Goal: Task Accomplishment & Management: Use online tool/utility

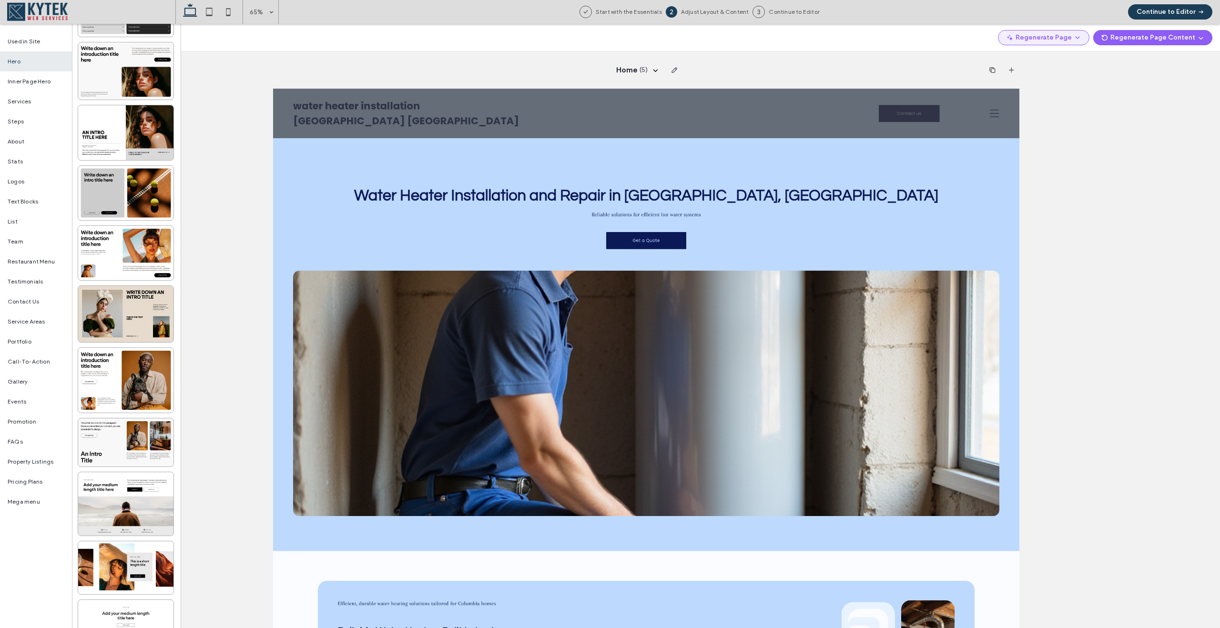
click at [1078, 36] on icon "button" at bounding box center [1078, 38] width 8 height 8
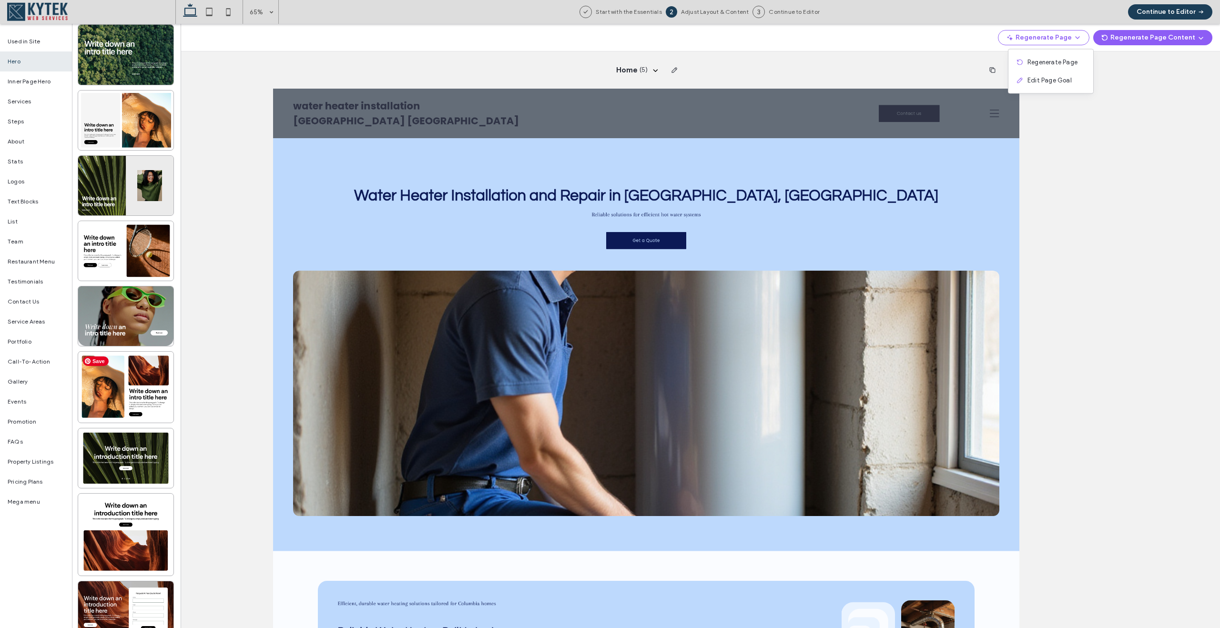
scroll to position [2549, 0]
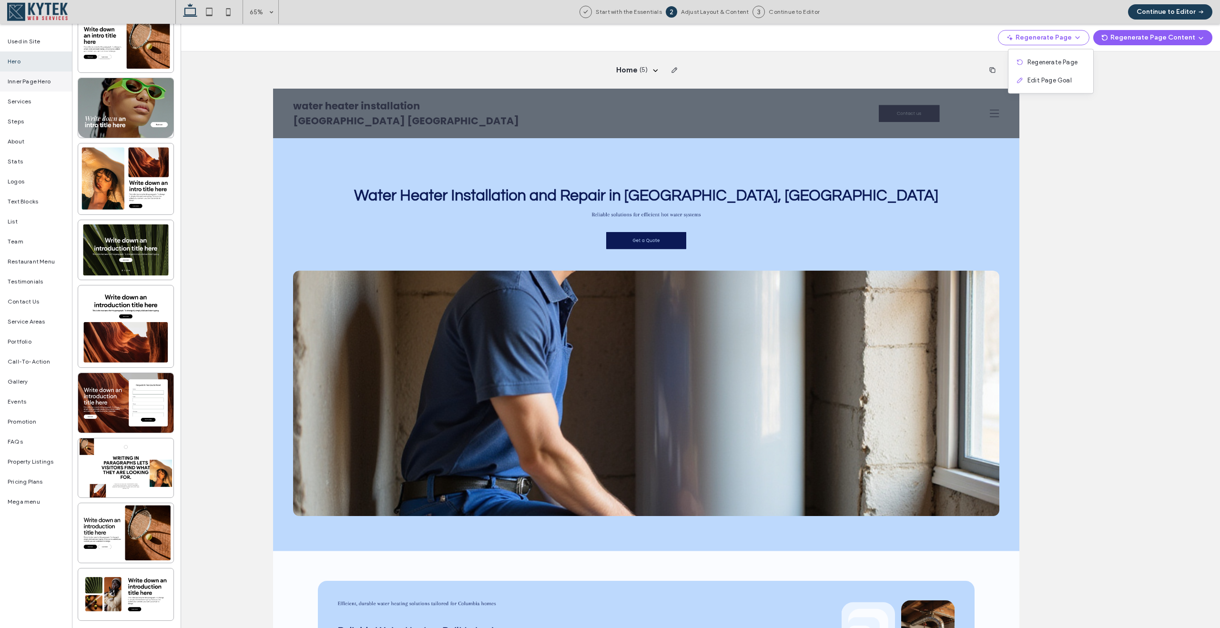
click at [28, 85] on span "Inner Page Hero" at bounding box center [29, 81] width 43 height 9
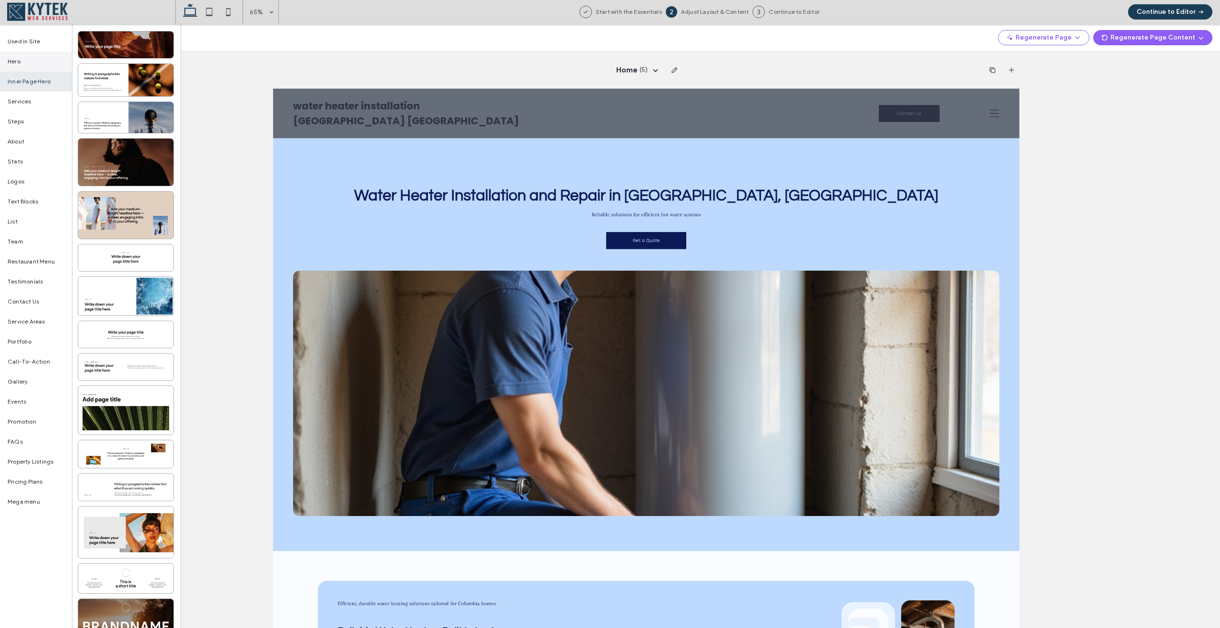
click at [28, 63] on div "Hero" at bounding box center [36, 61] width 72 height 20
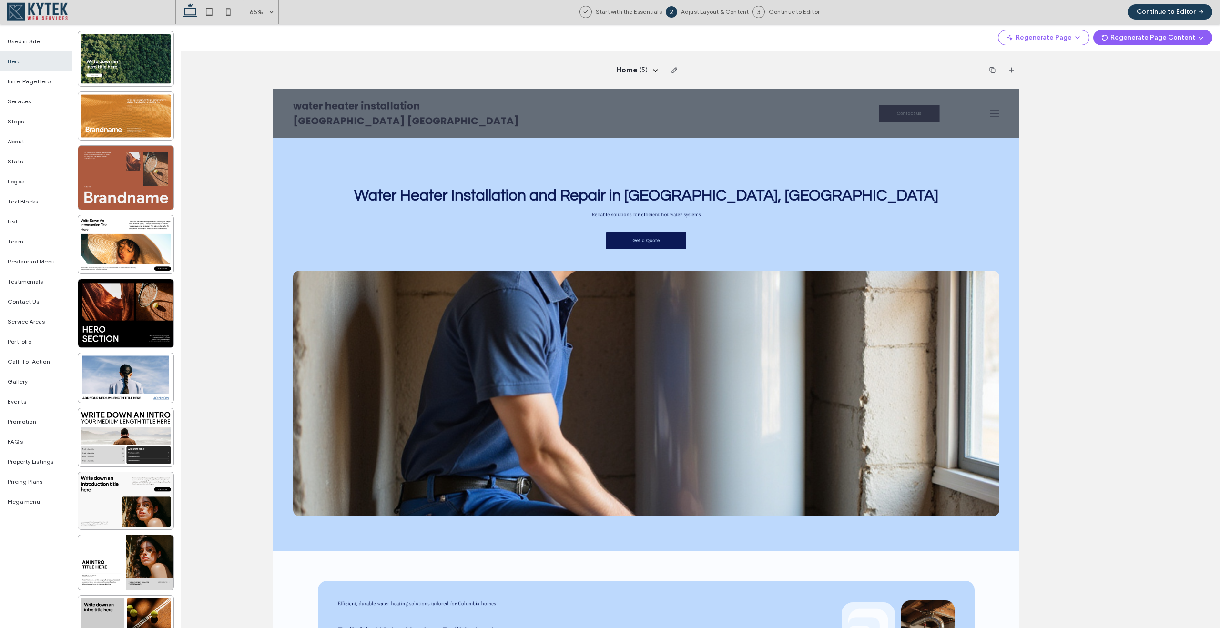
scroll to position [43, 0]
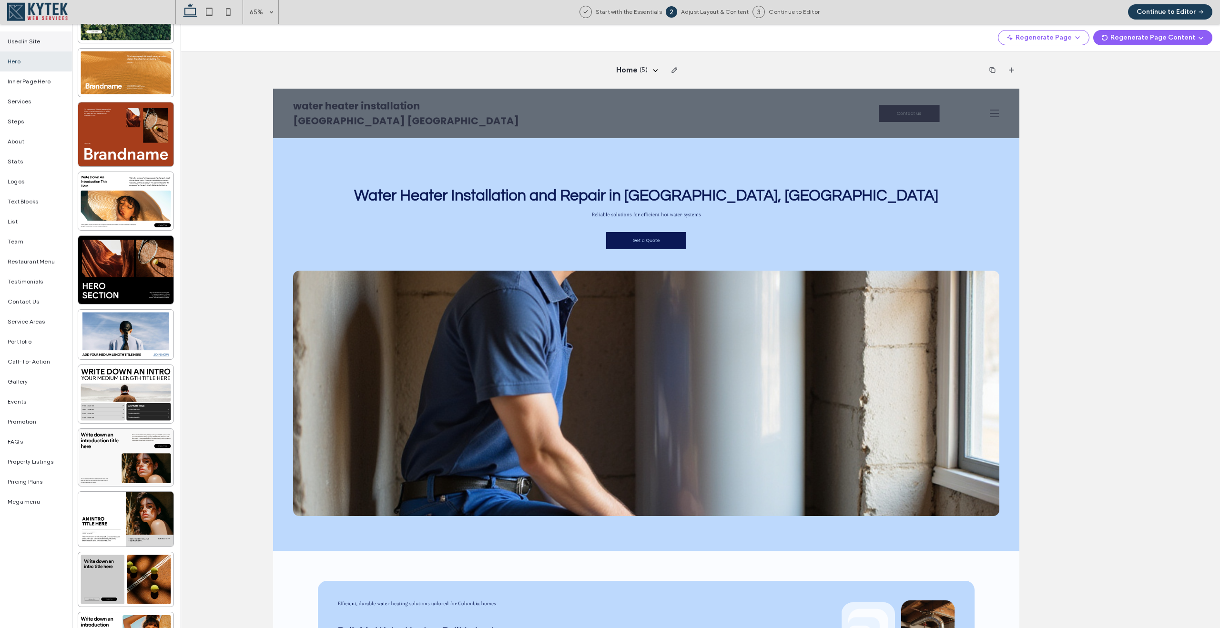
click at [42, 44] on div "Used in Site" at bounding box center [36, 41] width 72 height 20
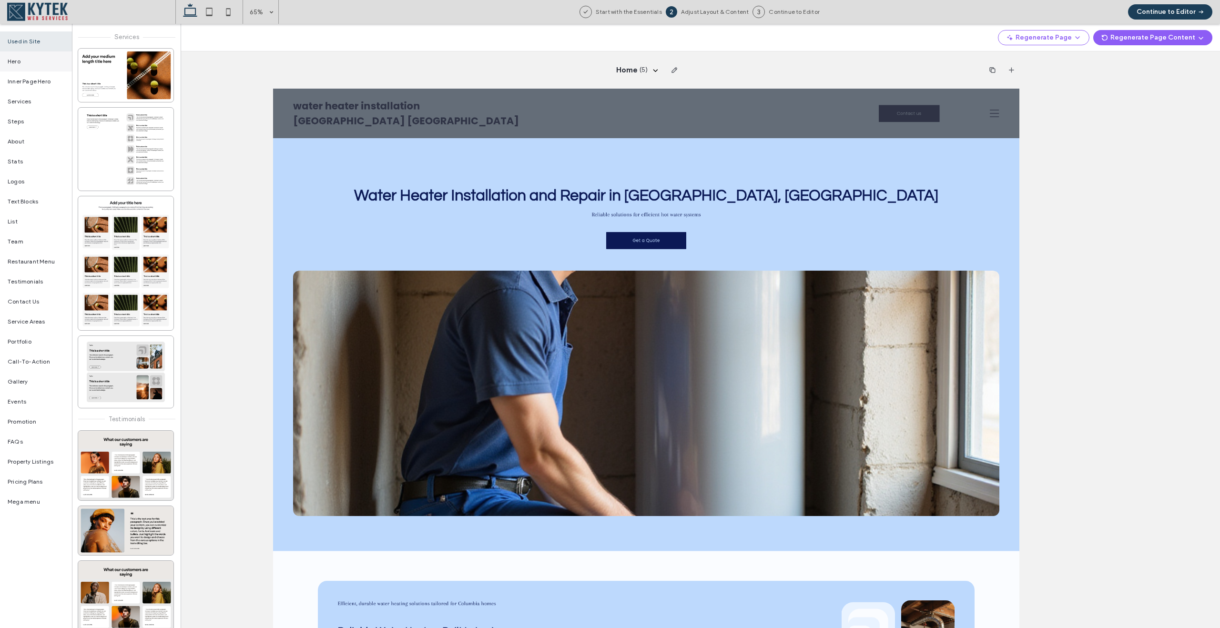
click at [30, 64] on div "Hero" at bounding box center [36, 61] width 72 height 20
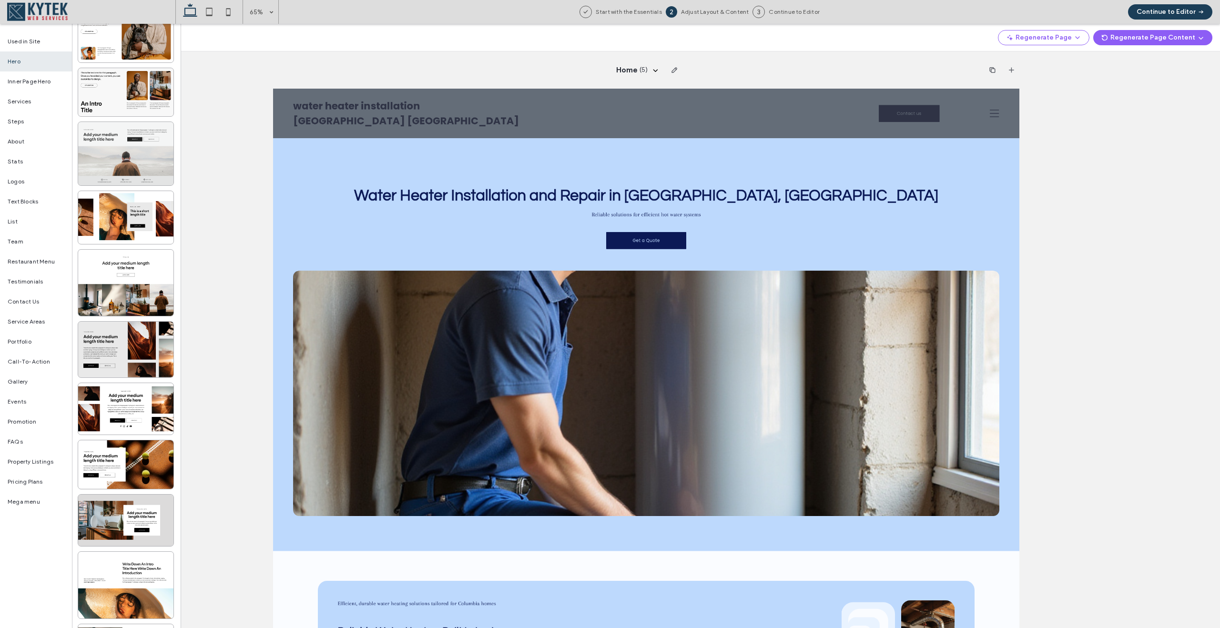
scroll to position [781, 0]
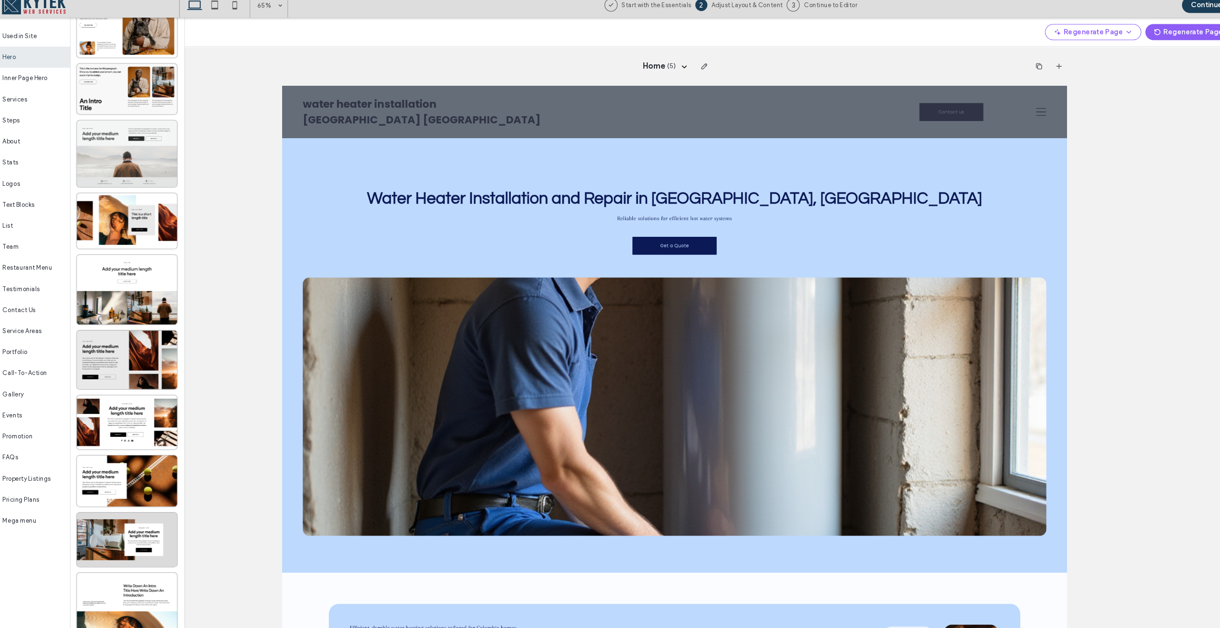
click at [106, 144] on div at bounding box center [125, 153] width 95 height 63
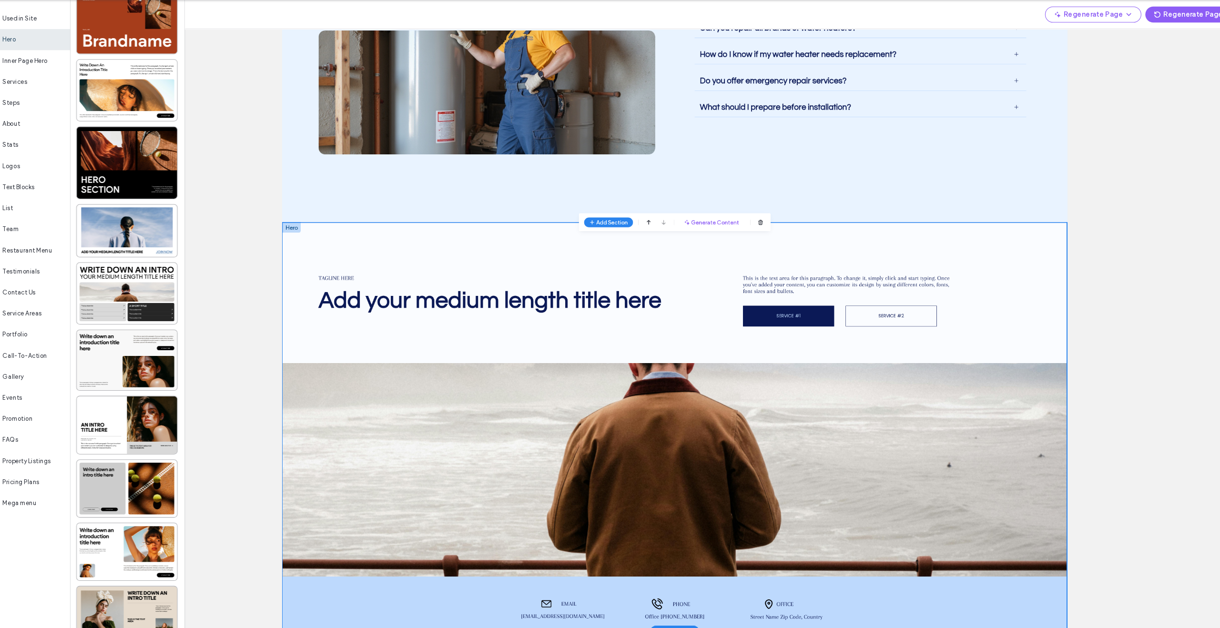
scroll to position [1841, 0]
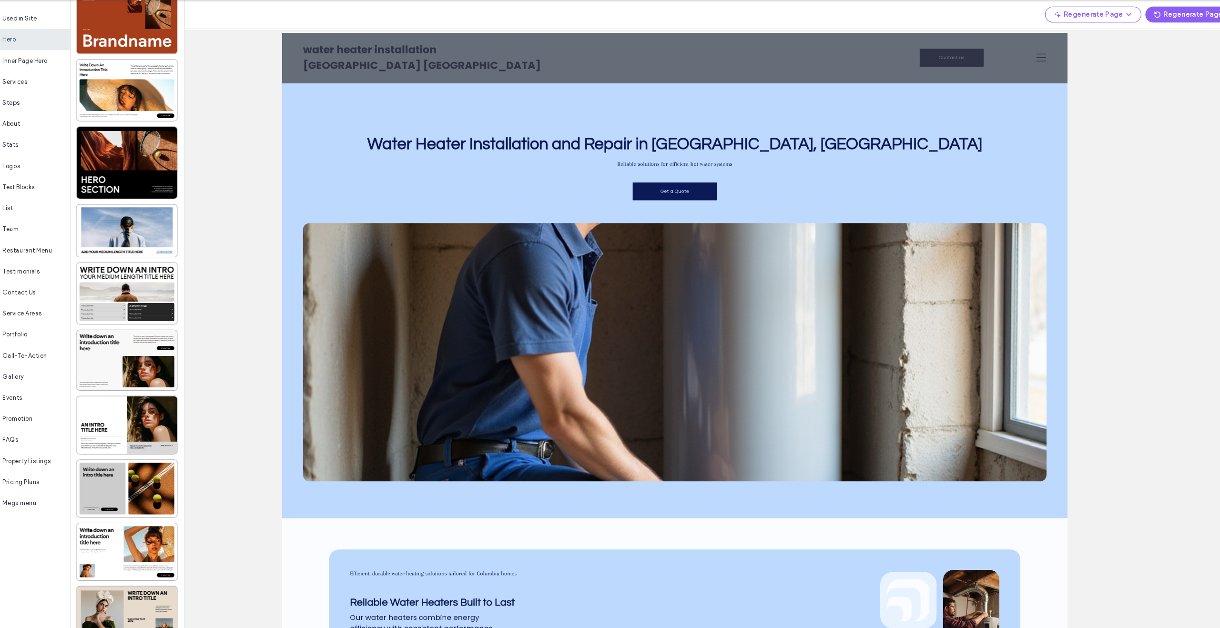
scroll to position [0, 0]
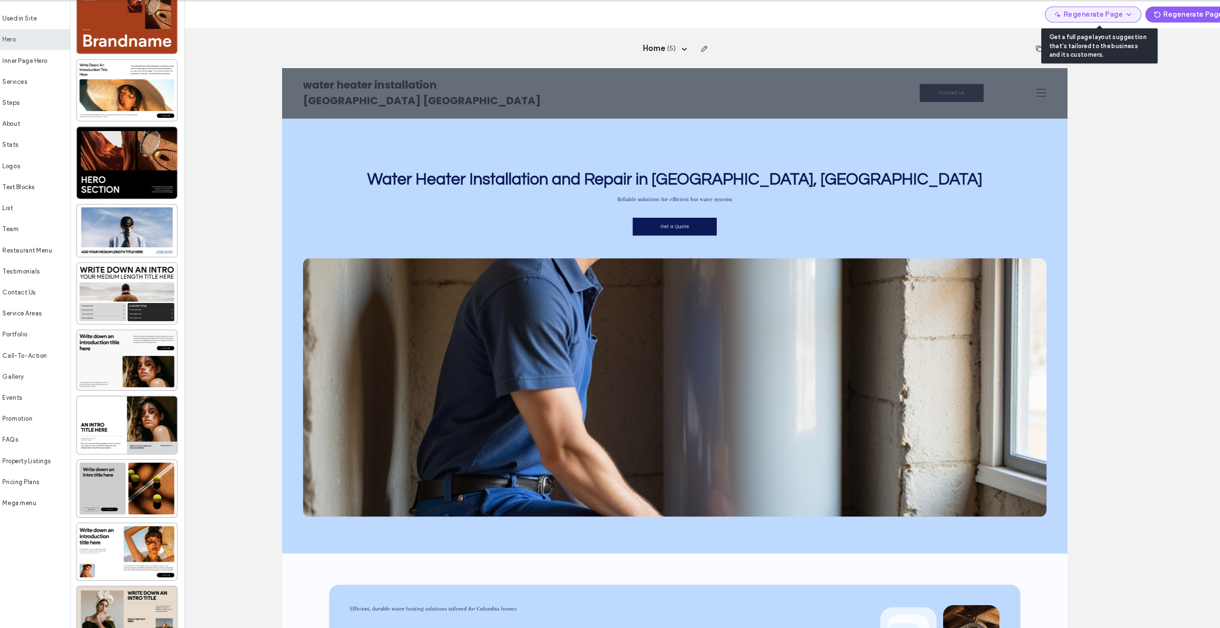
click at [1073, 38] on button "Regenerate Page" at bounding box center [1043, 37] width 91 height 15
click at [1056, 84] on span "Edit Page Goal" at bounding box center [1049, 81] width 44 height 10
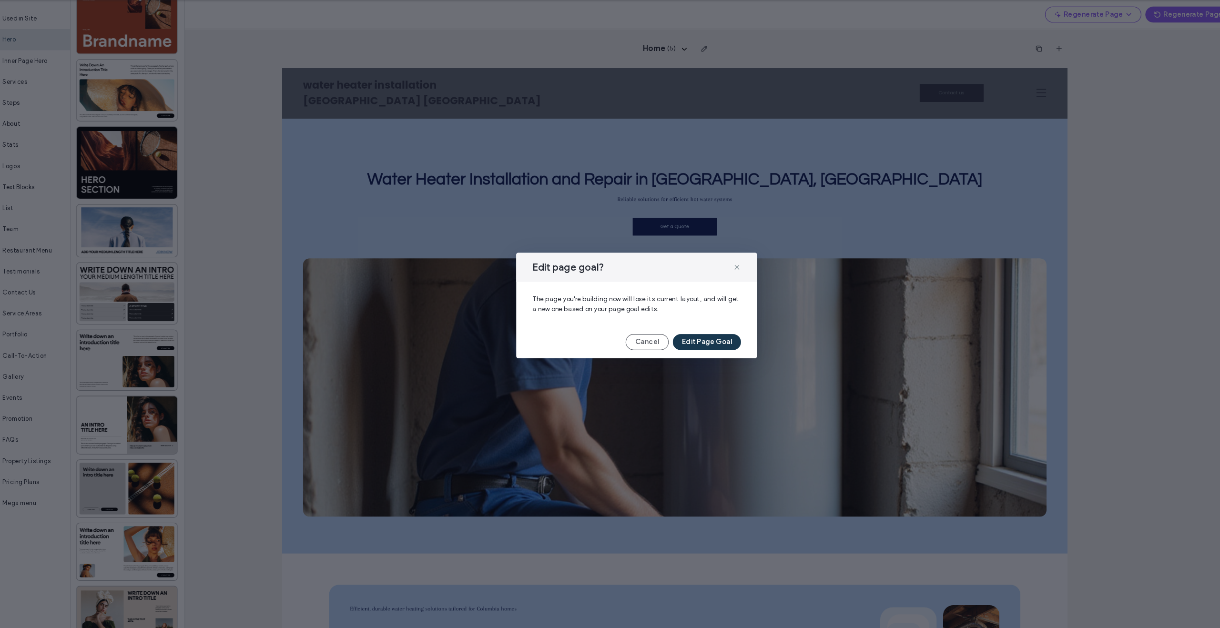
click at [684, 351] on button "Edit Page Goal" at bounding box center [676, 348] width 65 height 15
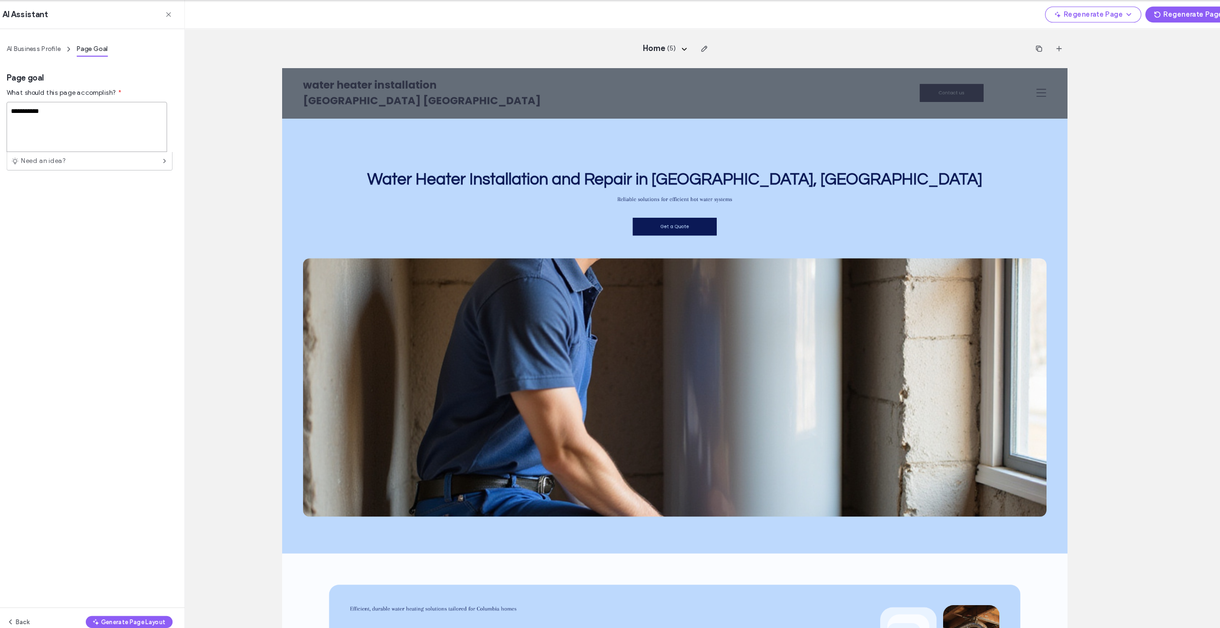
click at [126, 137] on textarea "**********" at bounding box center [87, 145] width 152 height 48
click at [101, 136] on textarea "**********" at bounding box center [87, 145] width 152 height 48
click at [104, 178] on div "Need an idea?" at bounding box center [90, 177] width 158 height 18
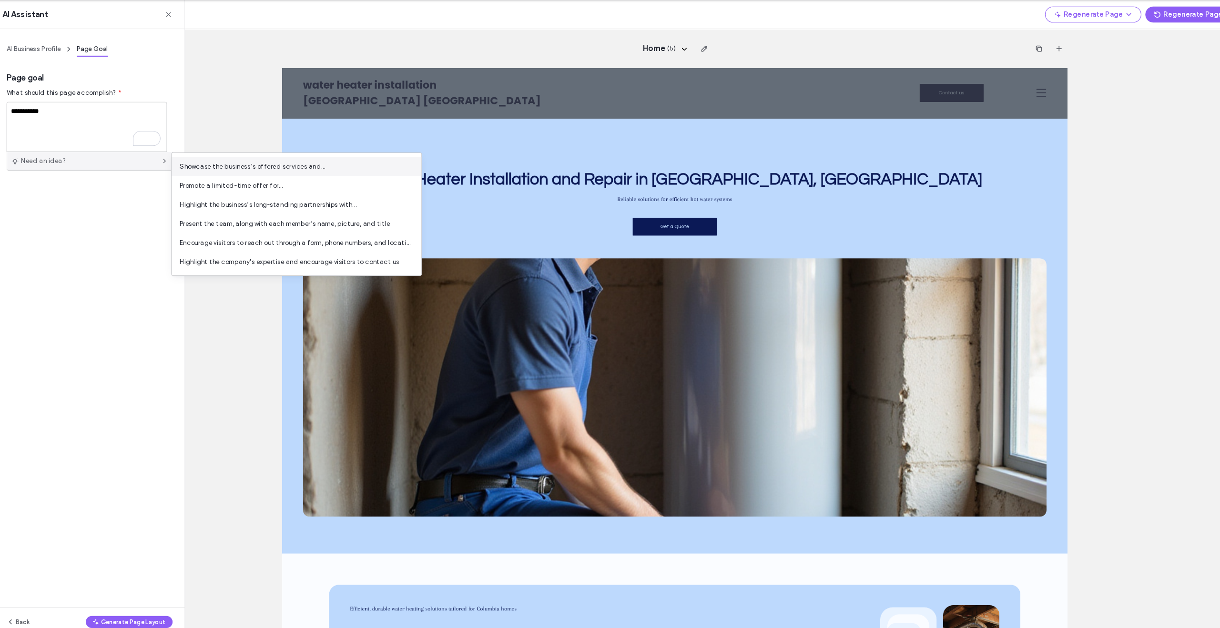
click at [222, 189] on div "Showcase the business’s offered services and..." at bounding box center [286, 182] width 237 height 18
type textarea "**********"
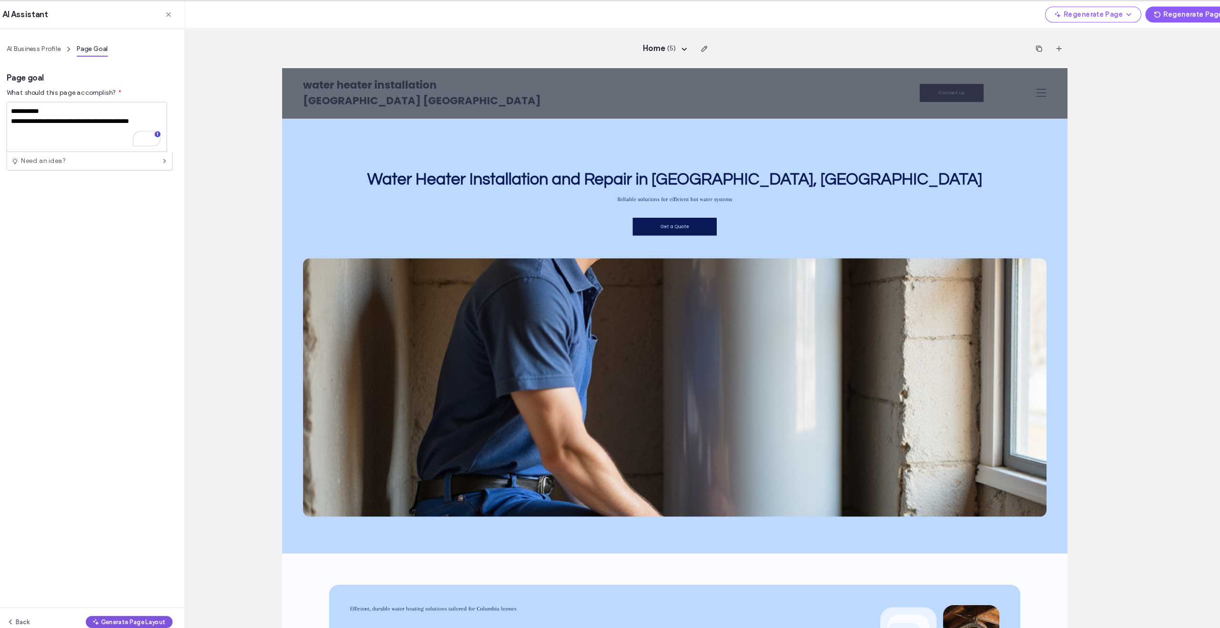
click at [134, 614] on button "Generate Page Layout" at bounding box center [128, 614] width 82 height 11
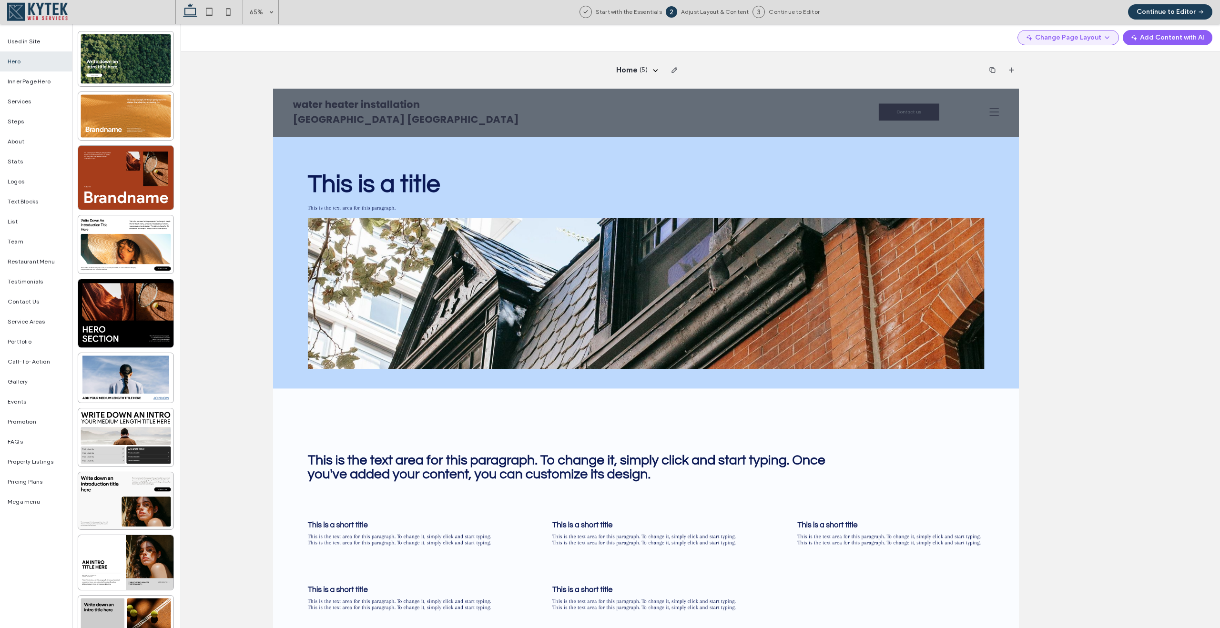
click at [1102, 35] on span "button" at bounding box center [1106, 37] width 10 height 13
click at [1086, 63] on span "Regenerate Page" at bounding box center [1079, 63] width 50 height 10
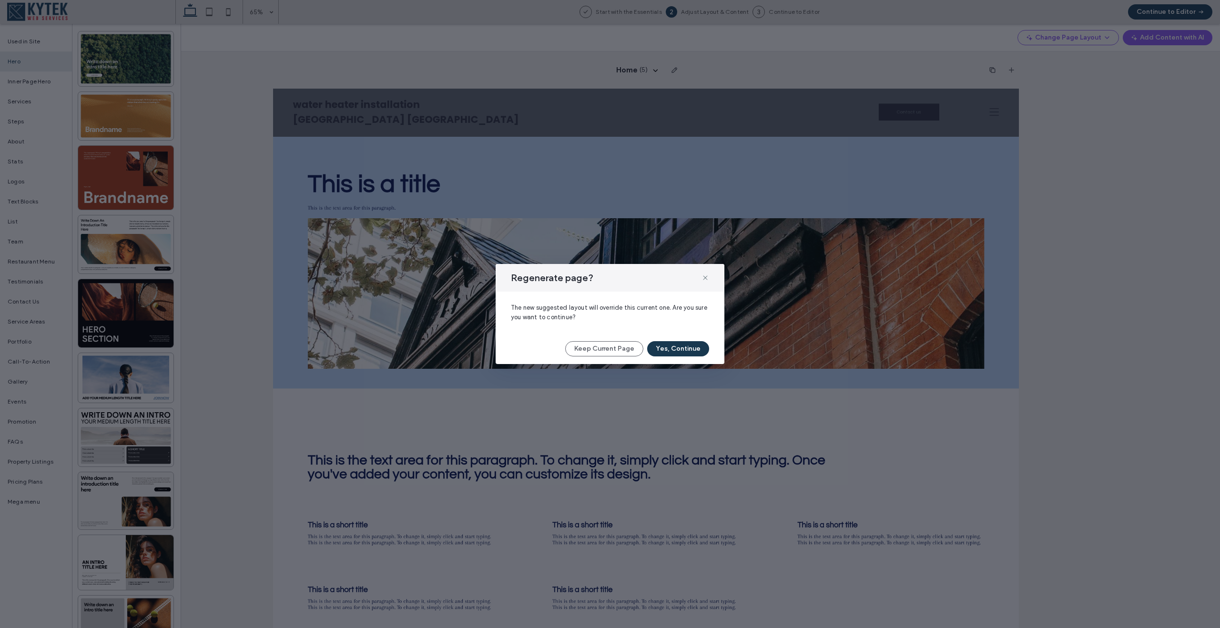
click at [684, 347] on button "Yes, Continue" at bounding box center [678, 348] width 62 height 15
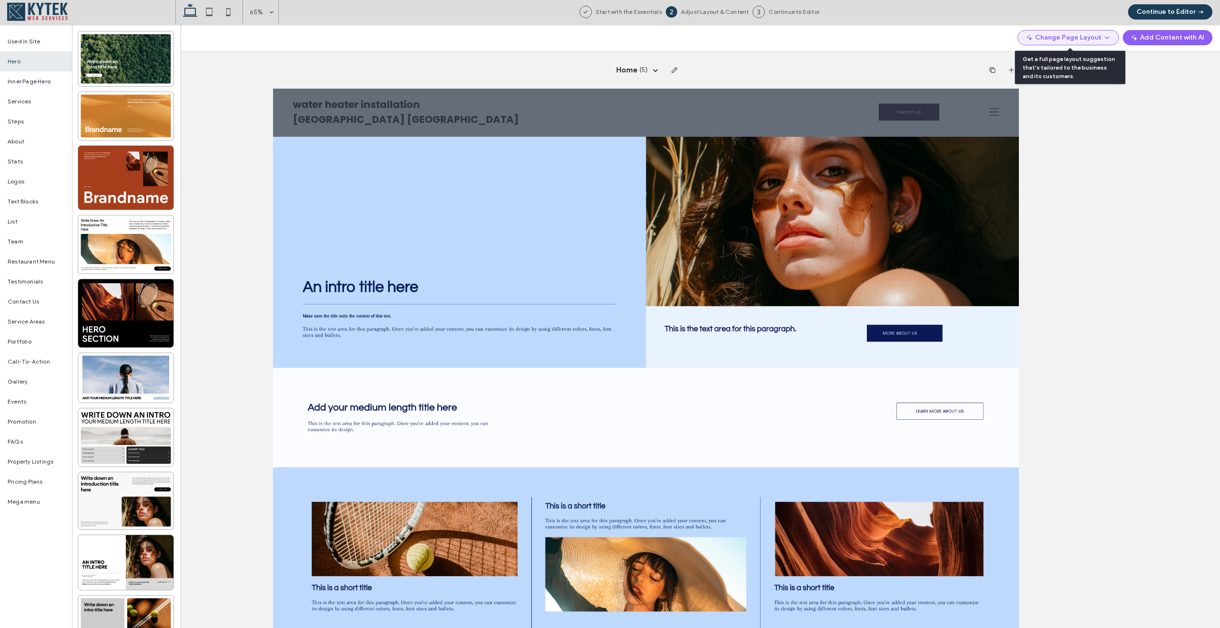
click at [1096, 38] on button "Change Page Layout" at bounding box center [1068, 37] width 102 height 15
click at [1074, 63] on span "Regenerate Page" at bounding box center [1079, 63] width 50 height 10
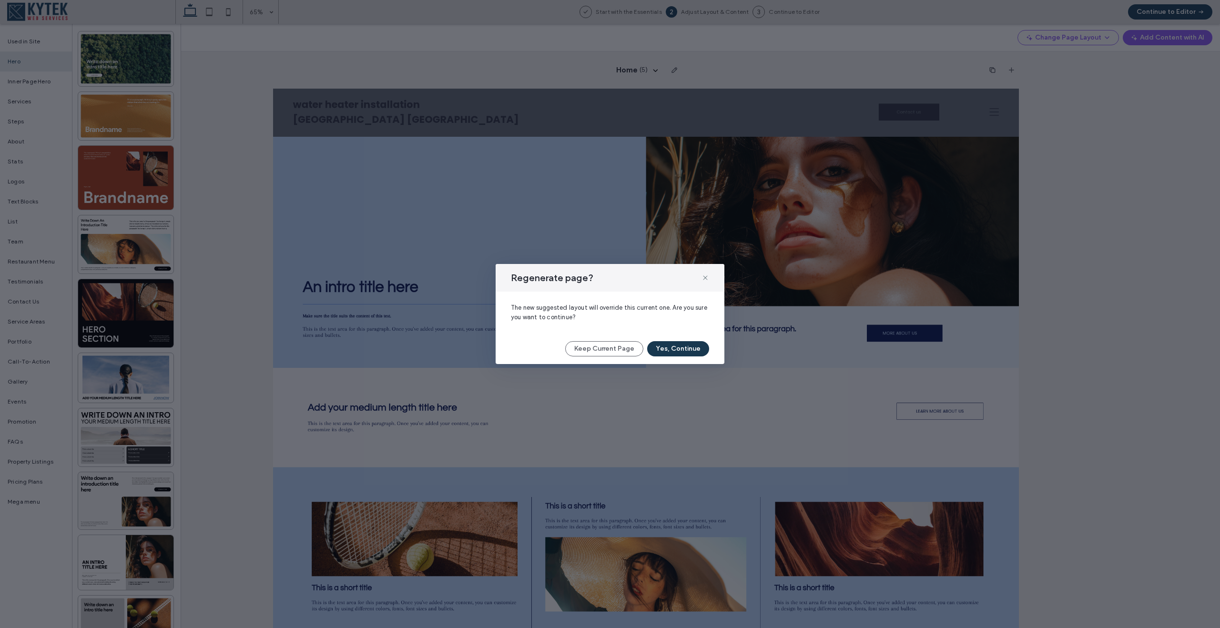
click at [677, 347] on button "Yes, Continue" at bounding box center [678, 348] width 62 height 15
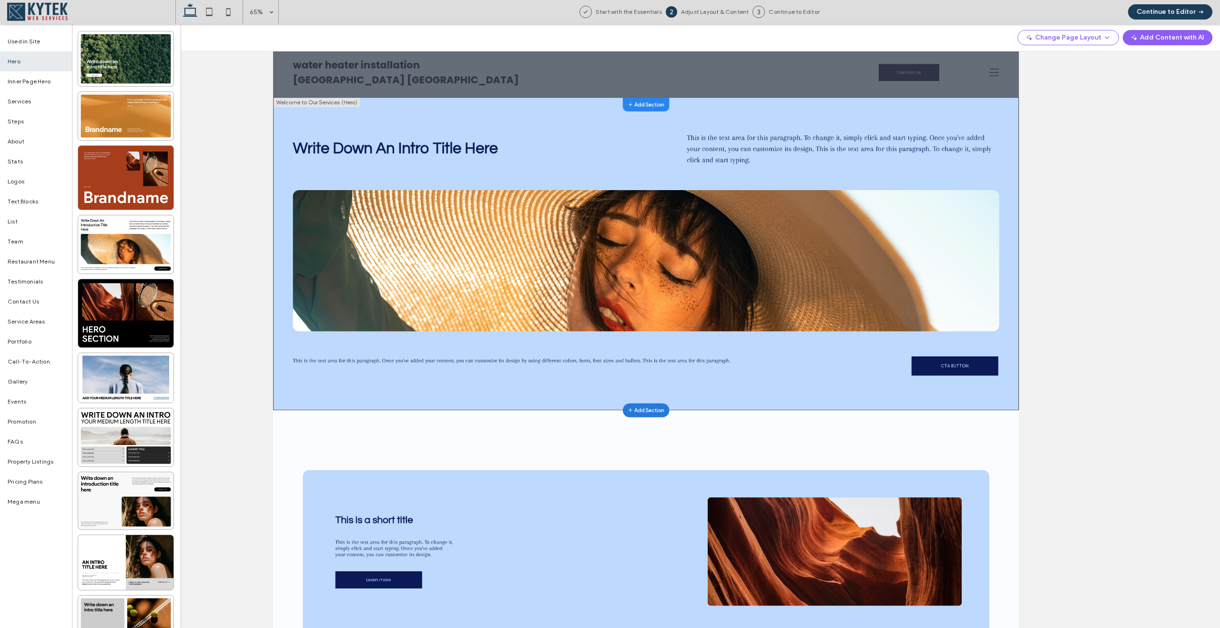
scroll to position [40, 0]
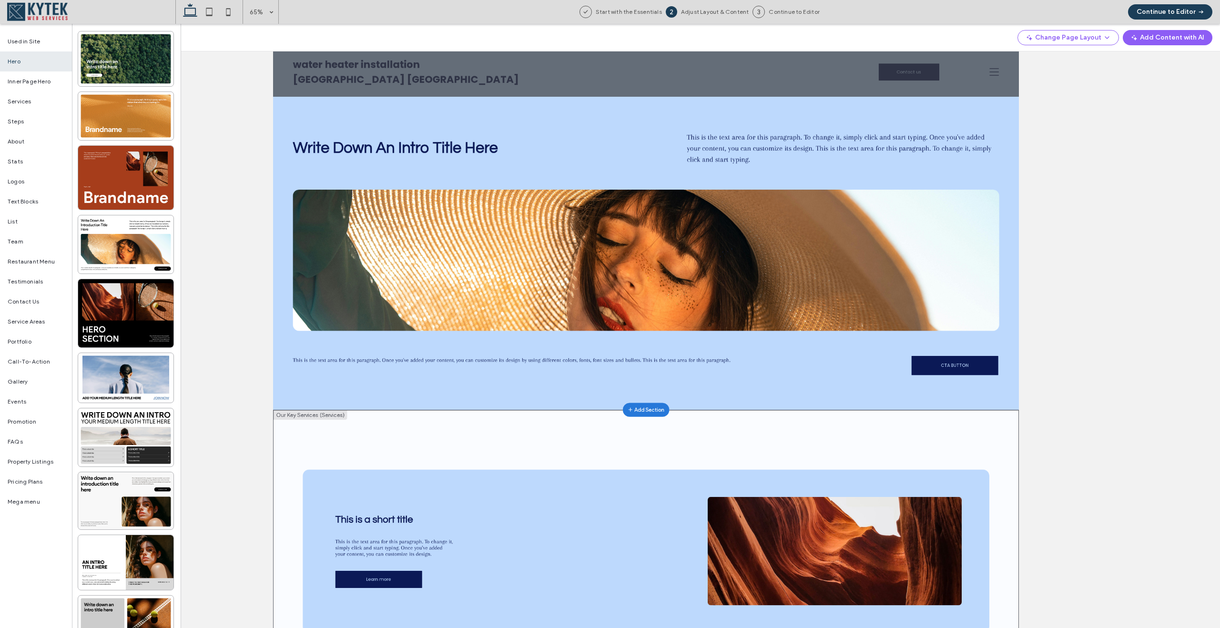
click at [844, 594] on button "Add Section" at bounding box center [846, 604] width 71 height 21
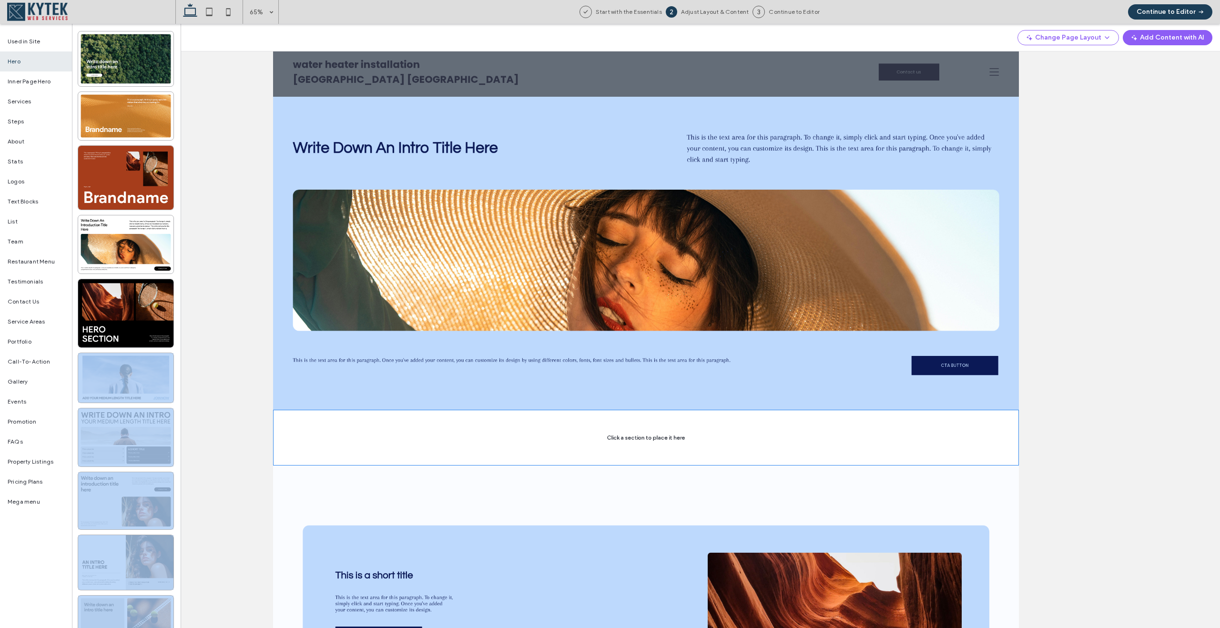
drag, startPoint x: 404, startPoint y: 416, endPoint x: 605, endPoint y: 634, distance: 296.5
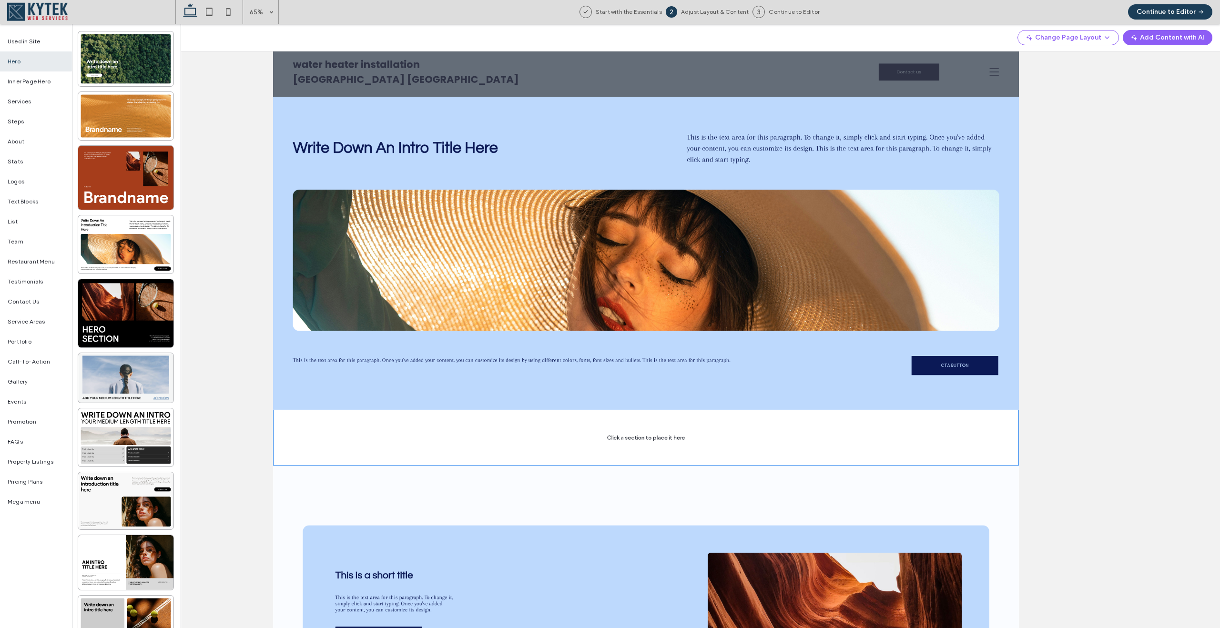
click at [141, 379] on div at bounding box center [125, 378] width 95 height 50
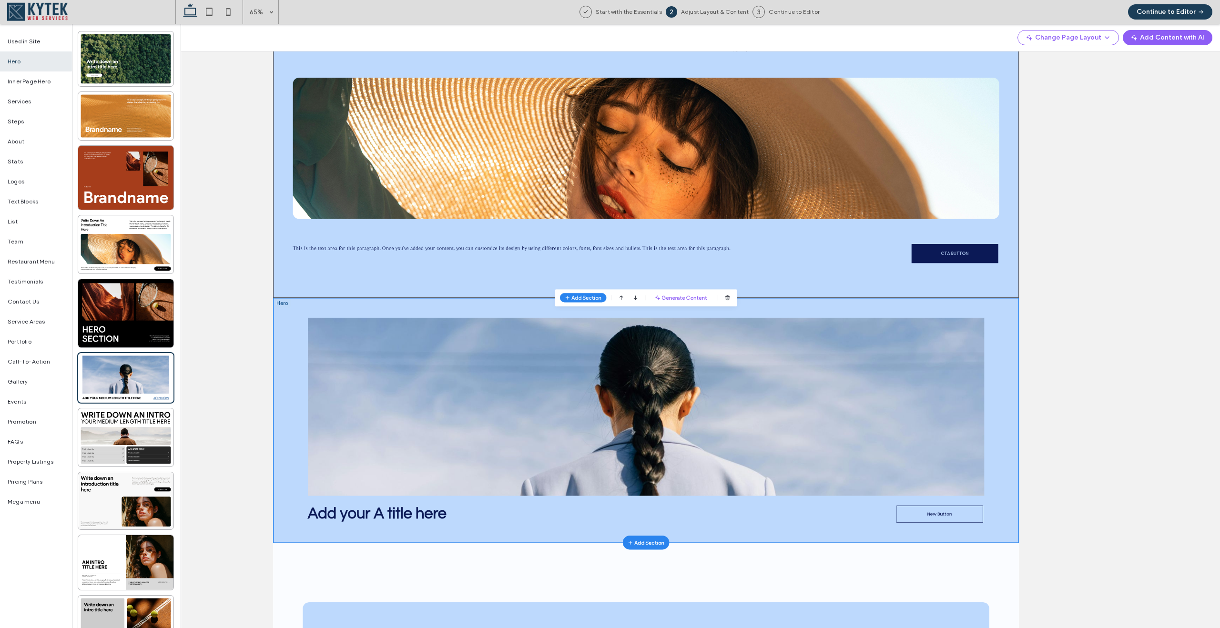
scroll to position [155, 0]
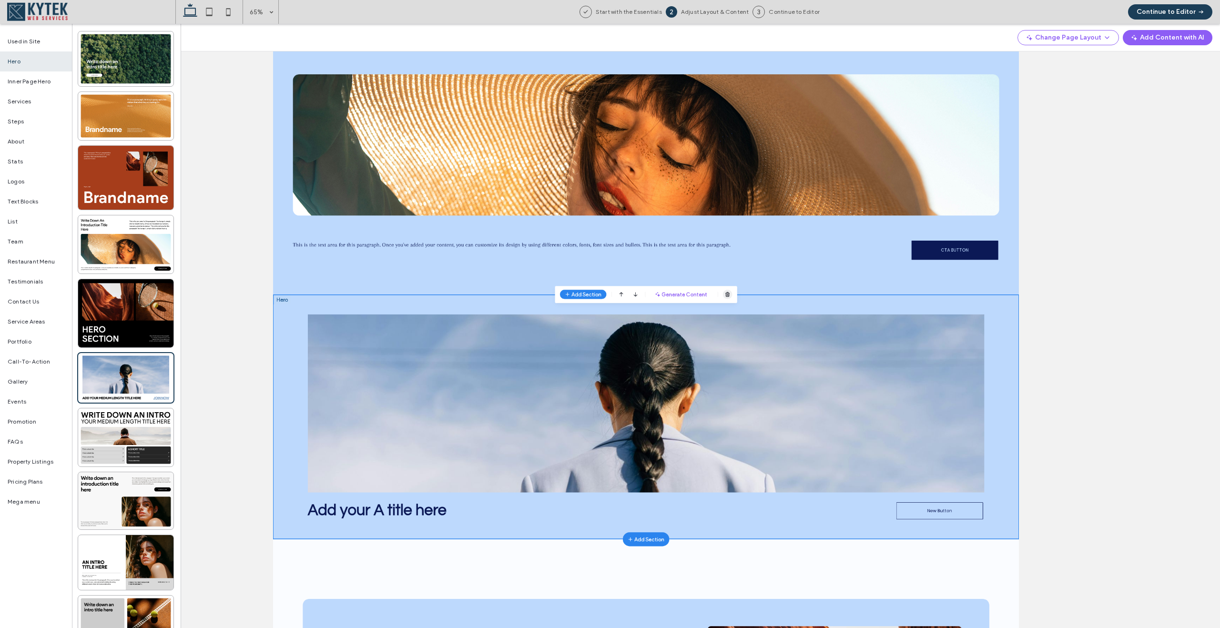
click at [976, 483] on div at bounding box center [972, 490] width 14 height 14
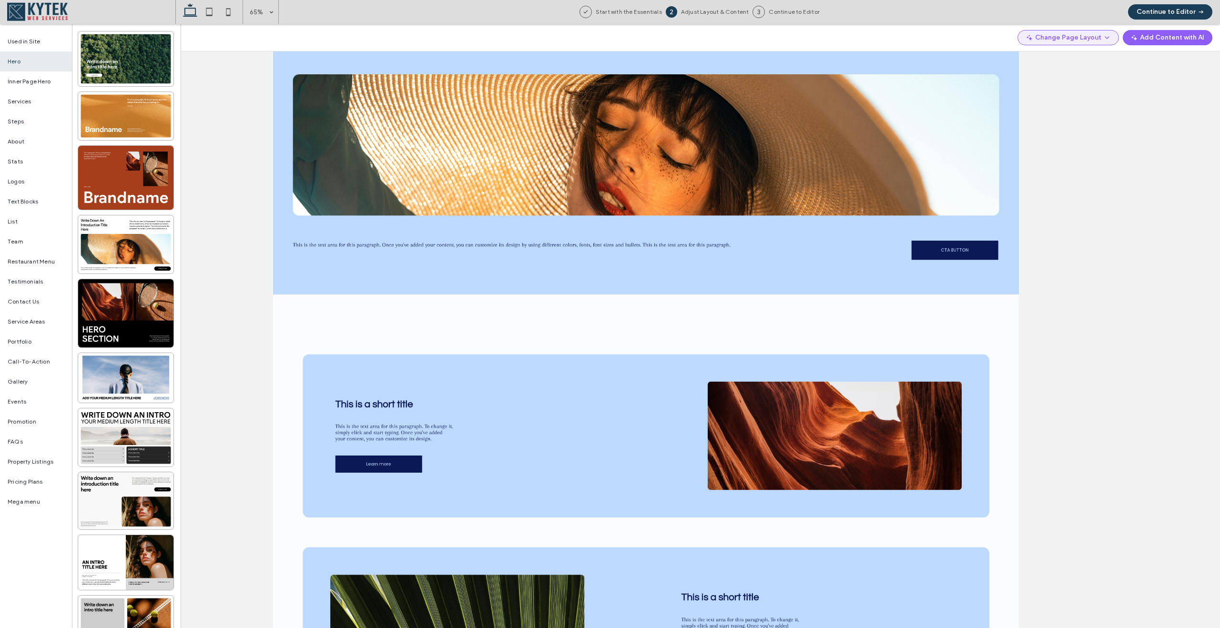
click at [1109, 37] on icon "button" at bounding box center [1107, 38] width 8 height 8
click at [1074, 63] on span "Regenerate Page" at bounding box center [1079, 63] width 50 height 10
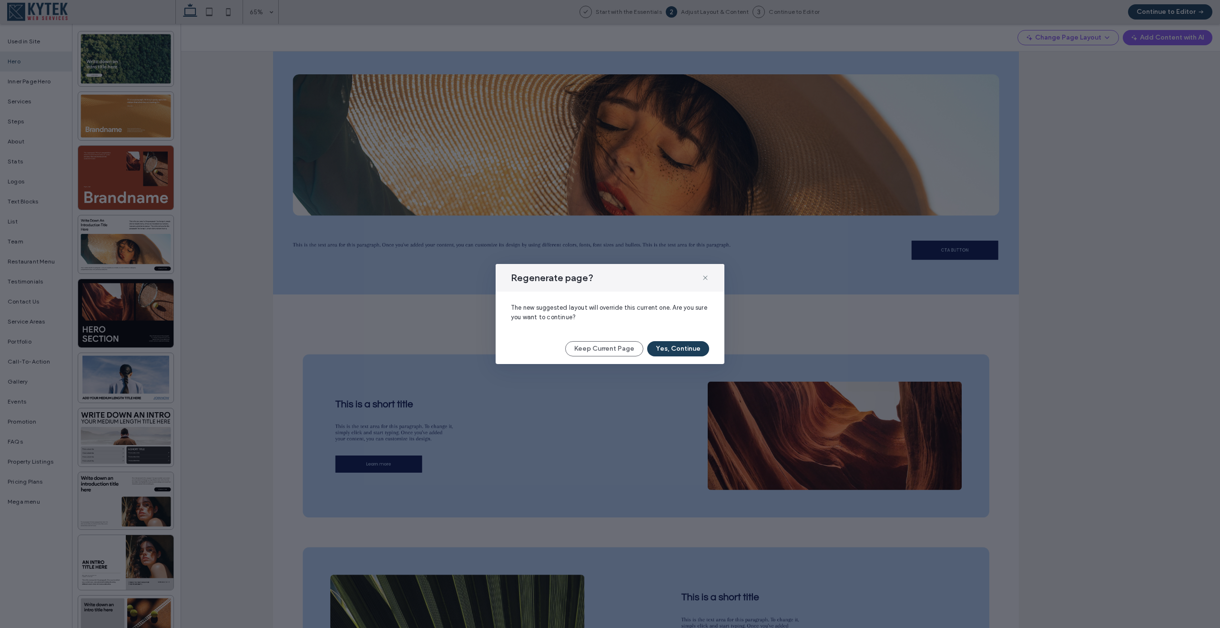
click at [763, 243] on div "Regenerate page? The new suggested layout will override this current one. Are y…" at bounding box center [610, 314] width 1220 height 628
click at [681, 343] on button "Yes, Continue" at bounding box center [678, 348] width 62 height 15
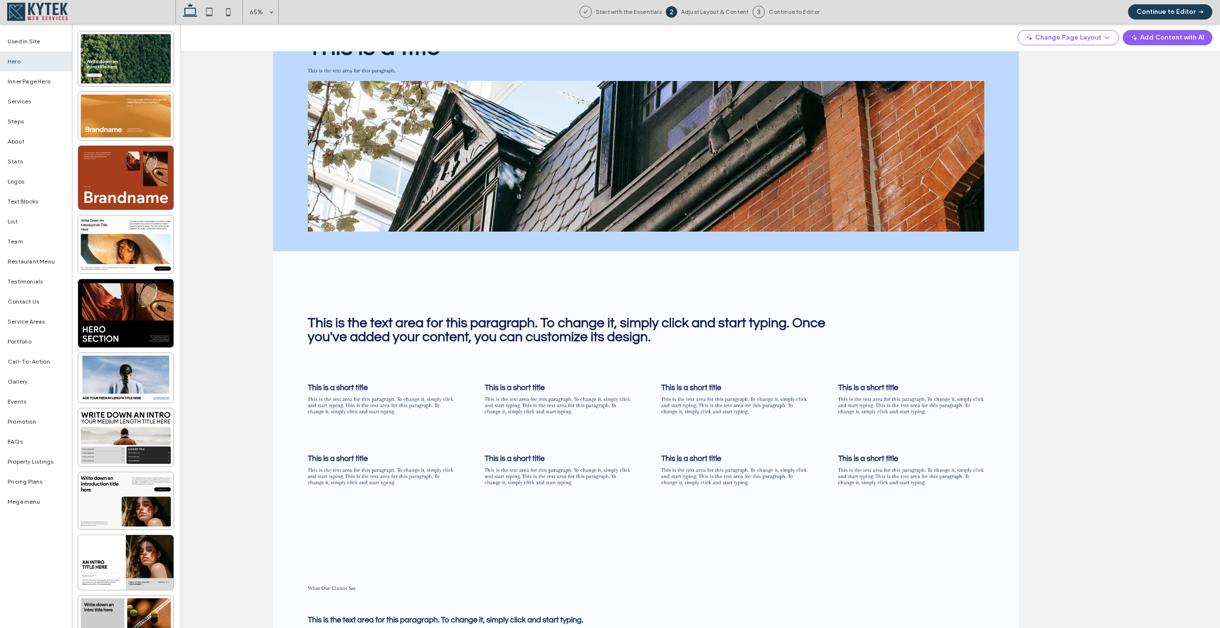
scroll to position [0, 0]
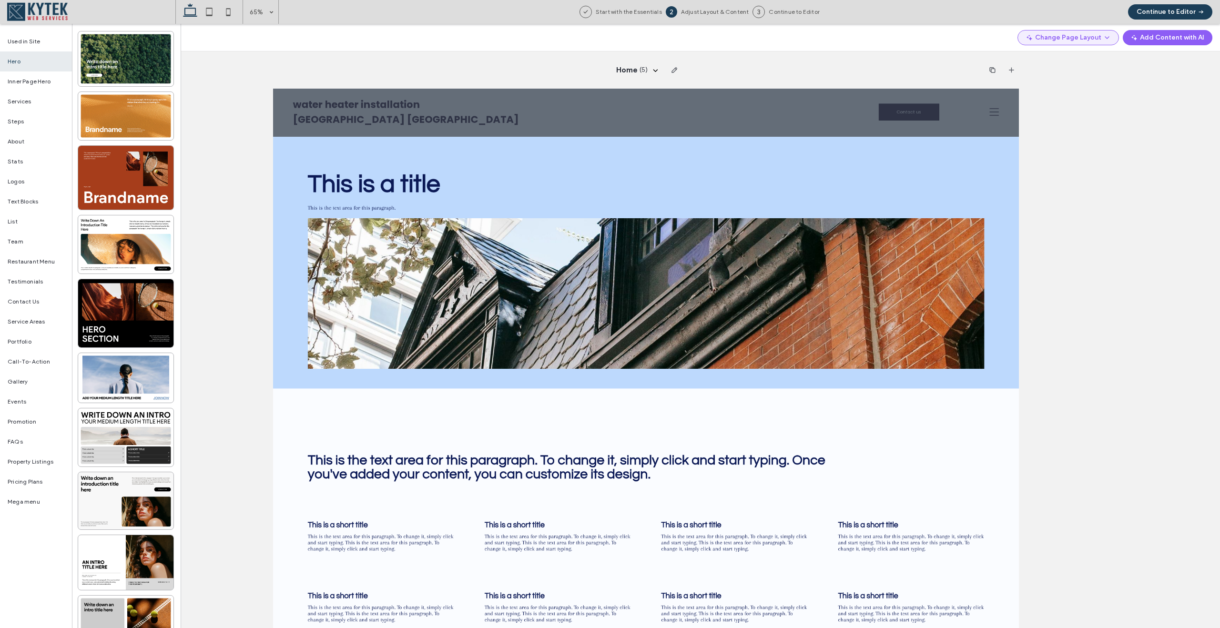
click at [1090, 39] on button "Change Page Layout" at bounding box center [1068, 37] width 102 height 15
click at [1070, 61] on span "Regenerate Page" at bounding box center [1079, 63] width 50 height 10
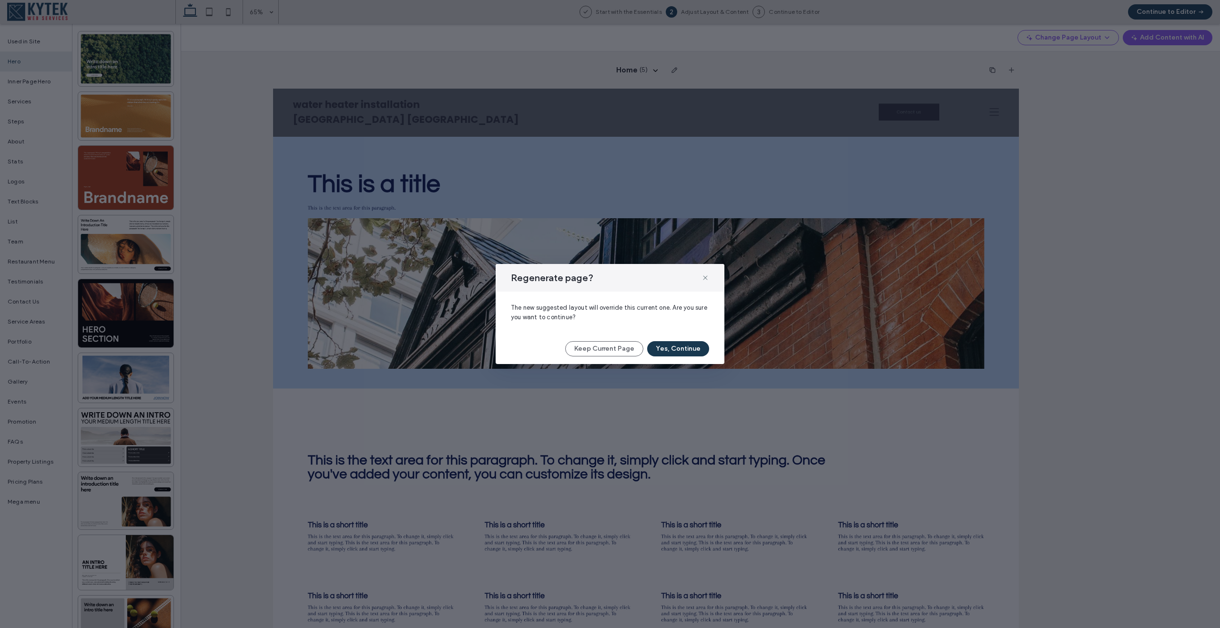
click at [693, 350] on button "Yes, Continue" at bounding box center [678, 348] width 62 height 15
